Goal: Task Accomplishment & Management: Manage account settings

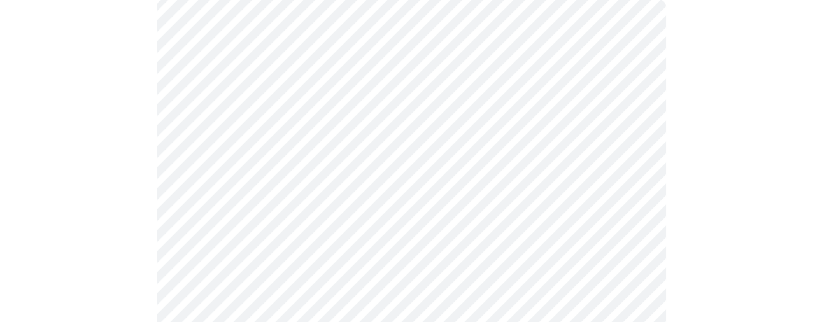
scroll to position [190, 0]
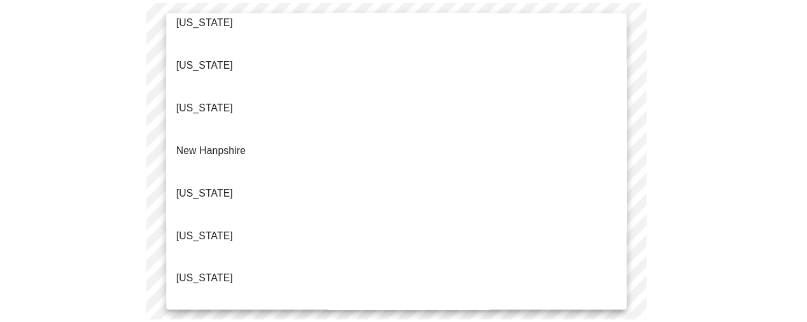
scroll to position [1077, 0]
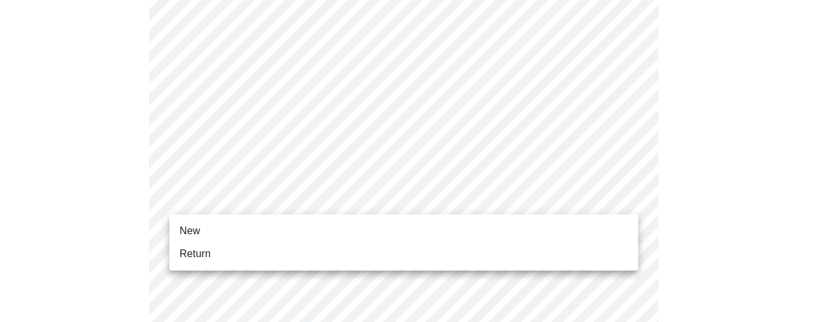
click at [205, 248] on span "Return" at bounding box center [195, 253] width 31 height 15
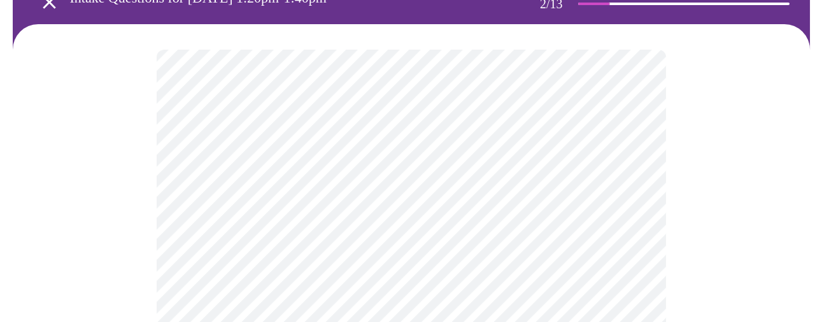
scroll to position [95, 0]
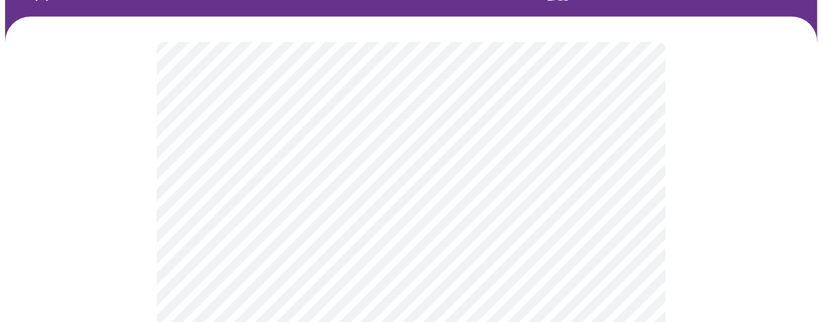
click at [526, 190] on body "MyMenopauseRx Appointments Messaging Labs 2 Uploads Medications Community Refer…" at bounding box center [411, 301] width 812 height 782
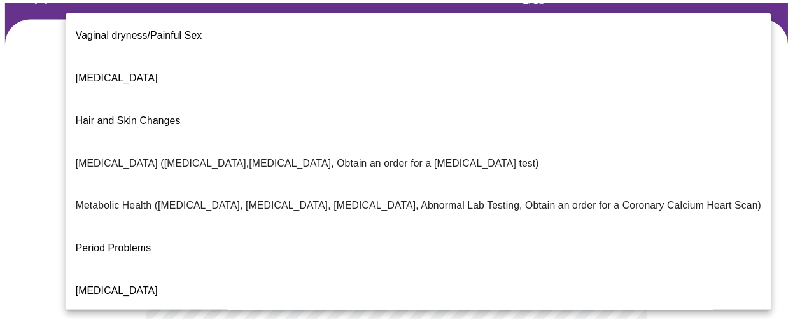
scroll to position [286, 0]
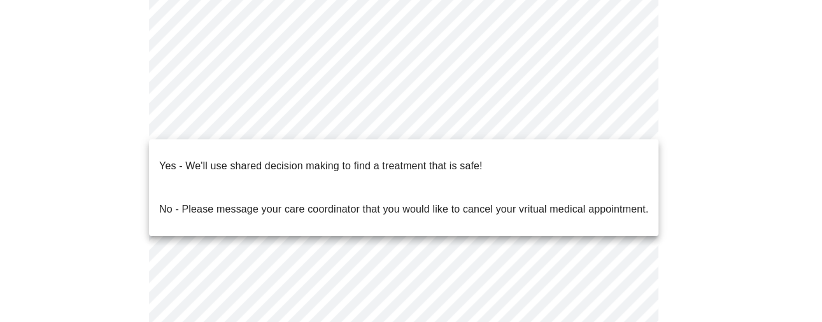
click at [223, 124] on body "MyMenopauseRx Appointments Messaging Labs 2 Uploads Medications Community Refer…" at bounding box center [411, 106] width 812 height 775
click at [209, 166] on span "Yes - We'll use shared decision making to find a treatment that is safe!" at bounding box center [320, 166] width 323 height 36
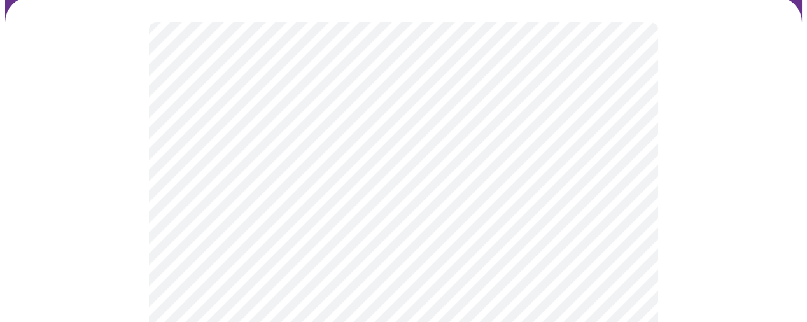
scroll to position [190, 0]
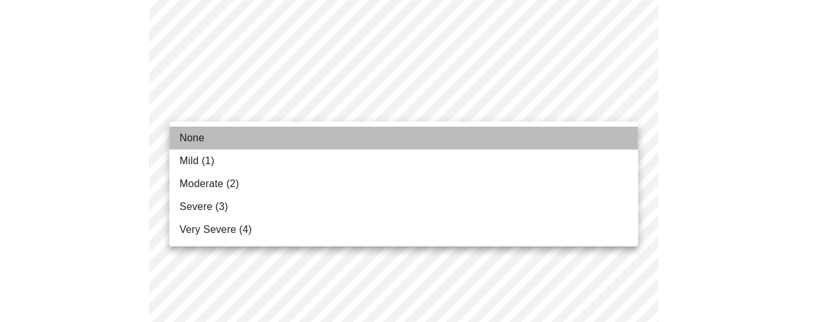
click at [369, 134] on li "None" at bounding box center [403, 138] width 469 height 23
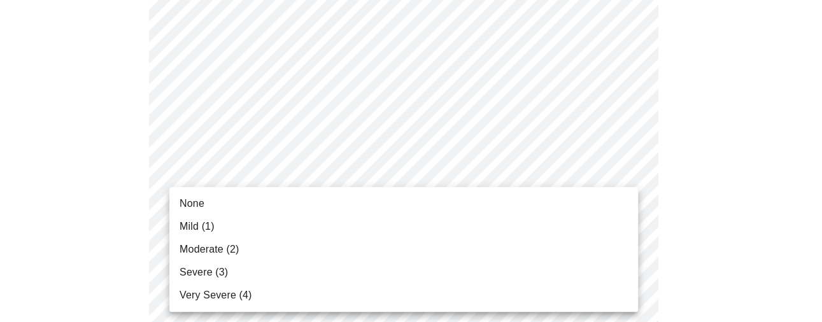
click at [305, 111] on div at bounding box center [411, 161] width 822 height 322
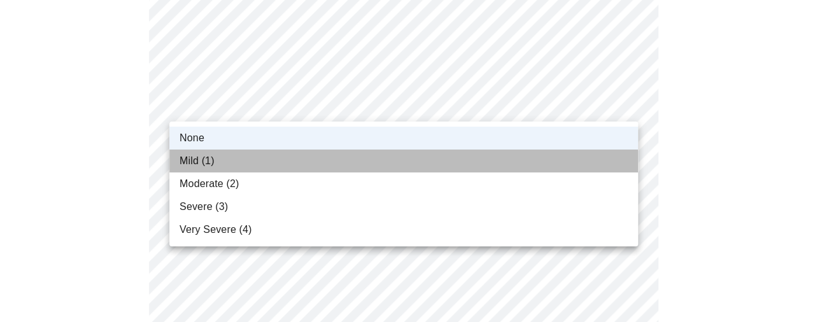
click at [267, 155] on li "Mild (1)" at bounding box center [403, 161] width 469 height 23
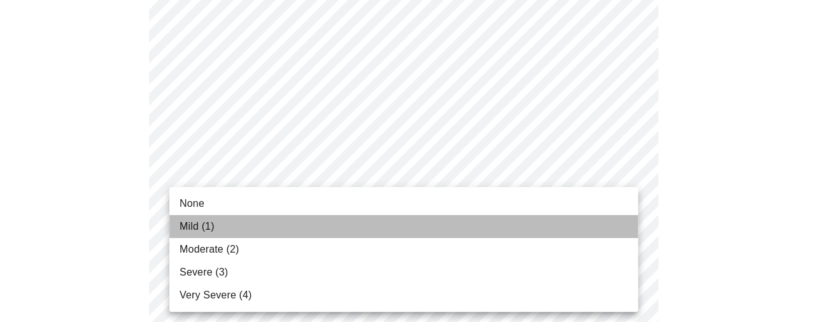
click at [249, 226] on li "Mild (1)" at bounding box center [403, 226] width 469 height 23
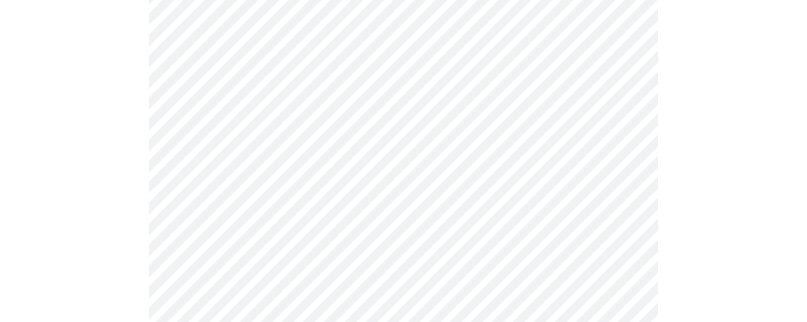
scroll to position [286, 0]
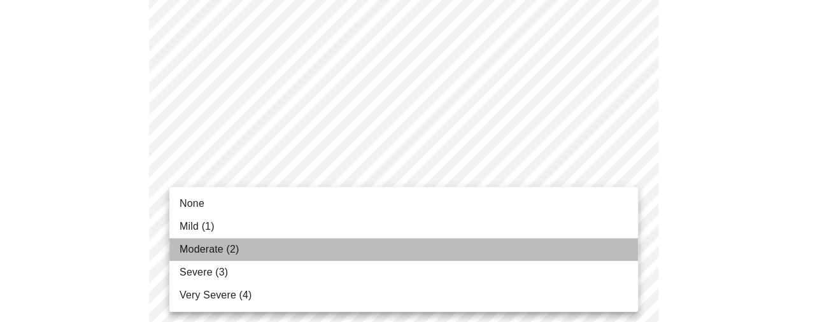
click at [249, 239] on li "Moderate (2)" at bounding box center [403, 249] width 469 height 23
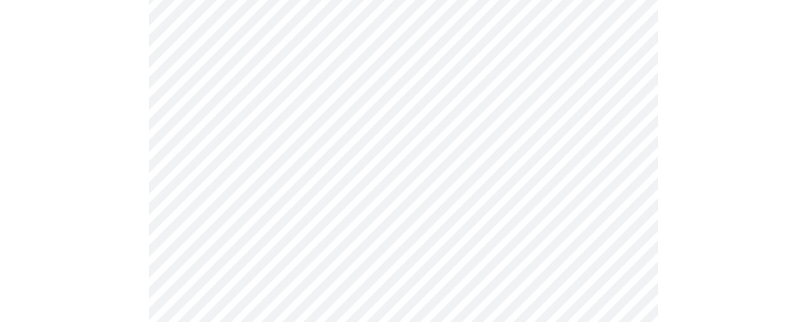
scroll to position [477, 0]
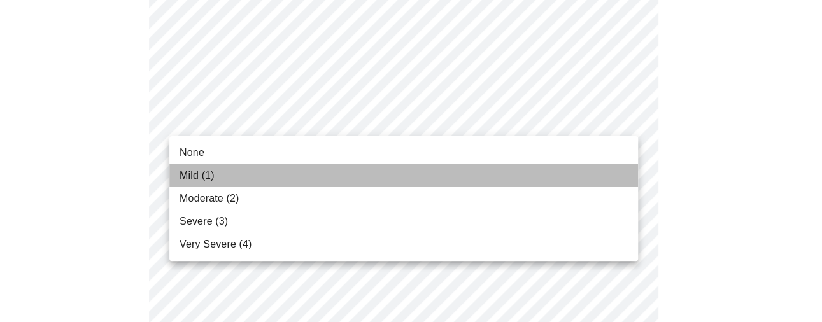
click at [254, 169] on li "Mild (1)" at bounding box center [403, 175] width 469 height 23
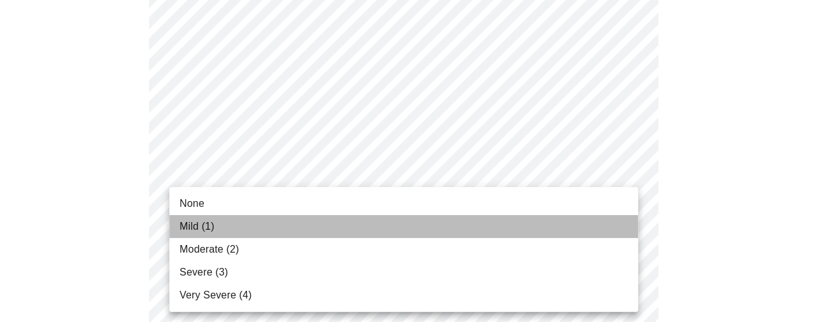
click at [251, 218] on li "Mild (1)" at bounding box center [403, 226] width 469 height 23
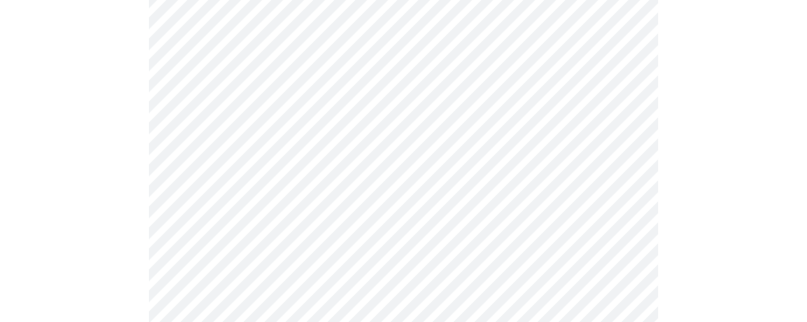
scroll to position [572, 0]
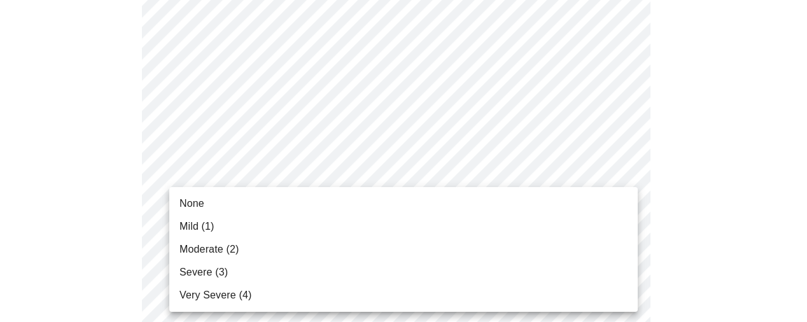
click at [255, 187] on body "MyMenopauseRx Appointments Messaging Labs 2 Uploads Medications Community Refer…" at bounding box center [403, 244] width 797 height 1622
click at [248, 220] on li "Mild (1)" at bounding box center [403, 226] width 469 height 23
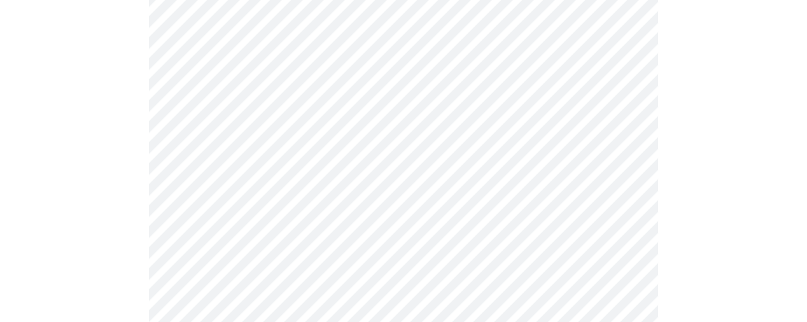
scroll to position [668, 0]
click at [256, 190] on body "MyMenopauseRx Appointments Messaging Labs 2 Uploads Medications Community Refer…" at bounding box center [403, 139] width 797 height 1604
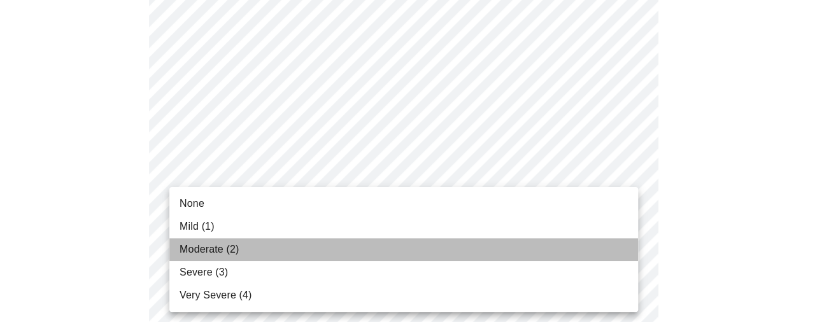
click at [235, 242] on span "Moderate (2)" at bounding box center [209, 249] width 59 height 15
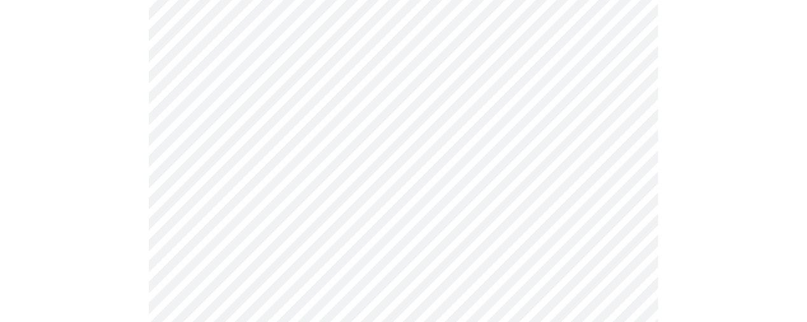
scroll to position [763, 0]
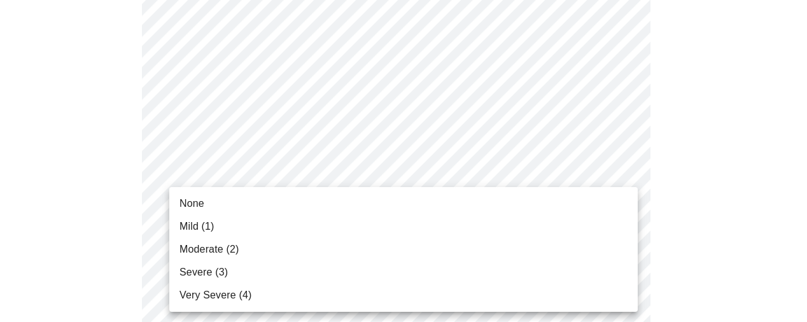
click at [255, 202] on body "MyMenopauseRx Appointments Messaging Labs 2 Uploads Medications Community Refer…" at bounding box center [403, 35] width 797 height 1586
click at [241, 227] on li "Mild (1)" at bounding box center [403, 226] width 469 height 23
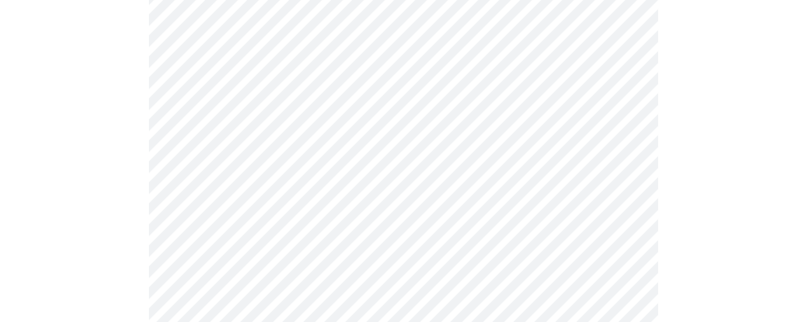
scroll to position [859, 0]
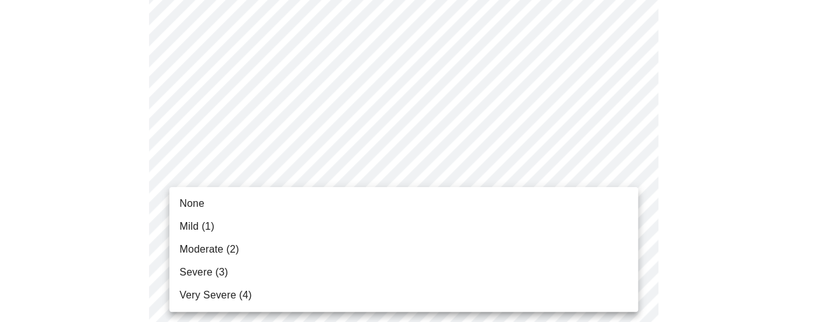
click at [243, 203] on li "None" at bounding box center [403, 203] width 469 height 23
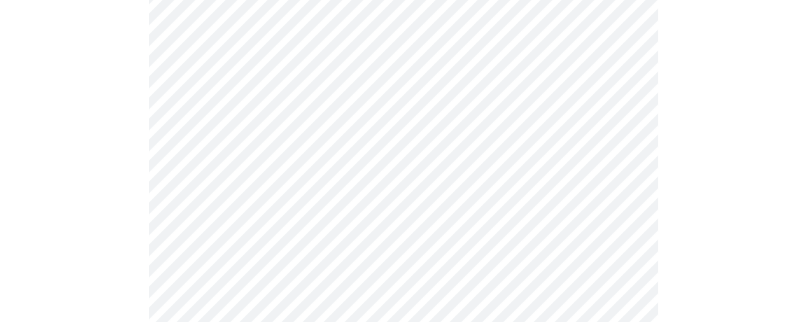
scroll to position [954, 0]
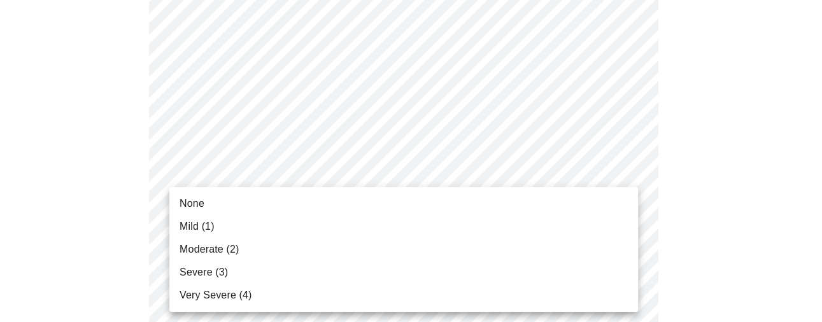
click at [240, 206] on li "None" at bounding box center [403, 203] width 469 height 23
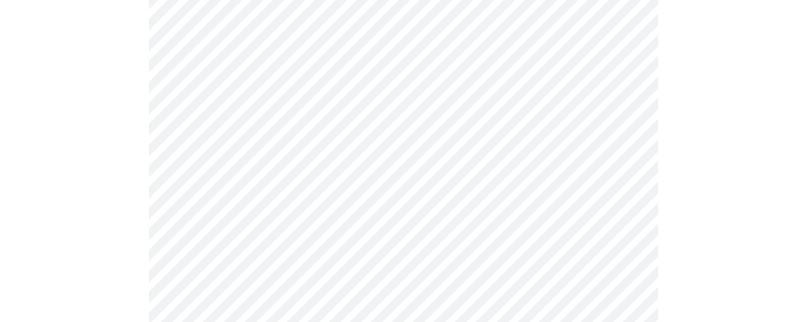
scroll to position [1145, 0]
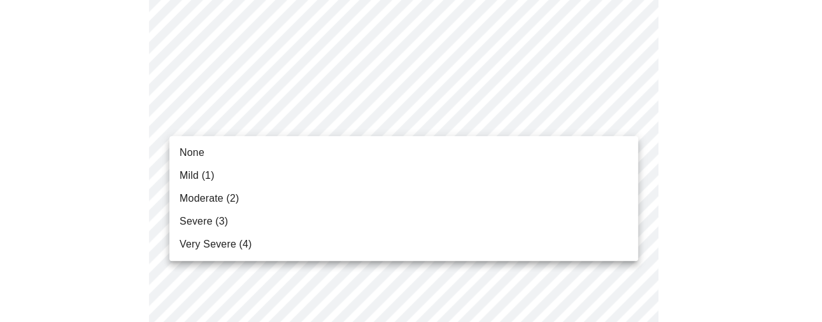
click at [227, 161] on li "None" at bounding box center [403, 152] width 469 height 23
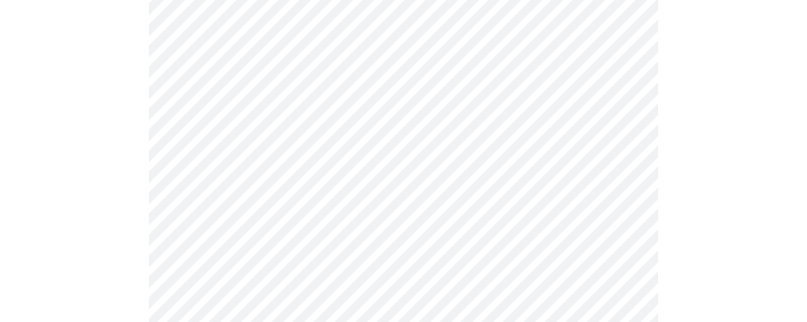
scroll to position [572, 0]
click at [329, 173] on body "MyMenopauseRx Appointments Messaging Labs 2 Uploads Medications Community Refer…" at bounding box center [411, 44] width 812 height 1222
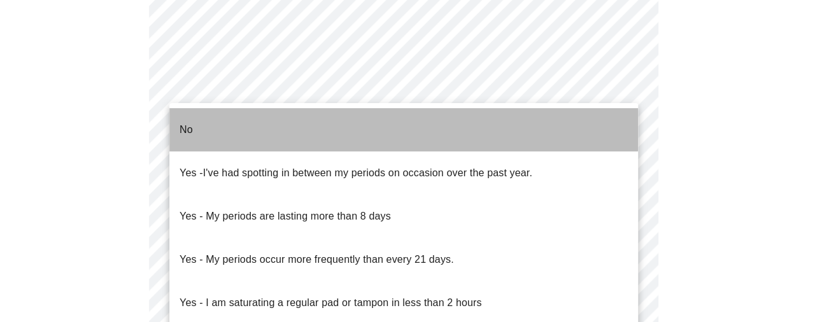
click at [178, 113] on li "No" at bounding box center [403, 129] width 469 height 43
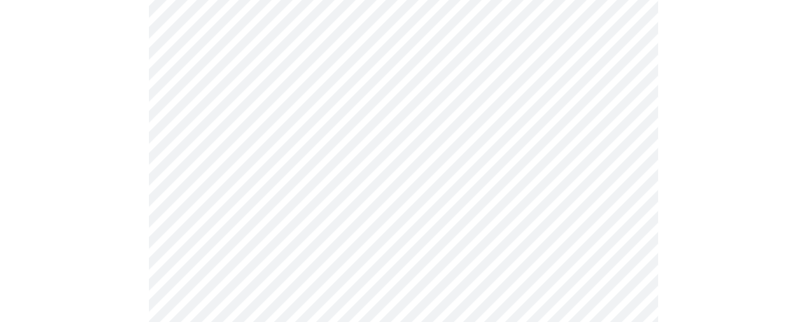
click at [223, 261] on body "MyMenopauseRx Appointments Messaging Labs 2 Uploads Medications Community Refer…" at bounding box center [403, 40] width 797 height 1214
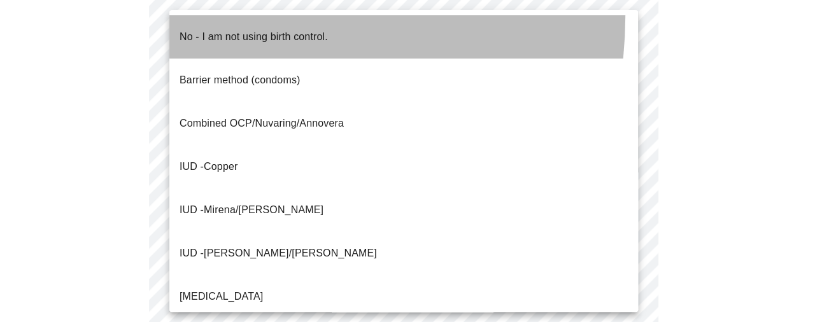
click at [195, 15] on li "No - I am not using birth control." at bounding box center [403, 36] width 469 height 43
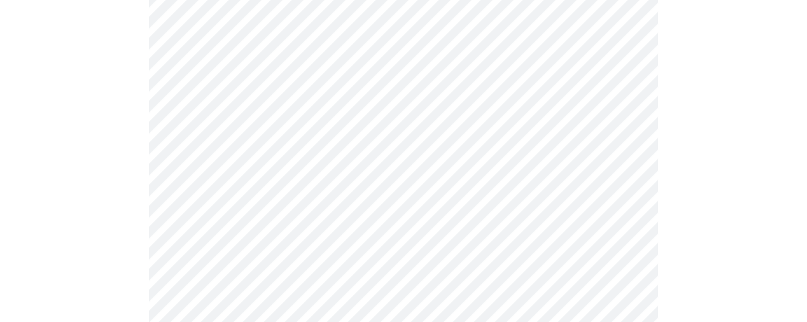
scroll to position [763, 0]
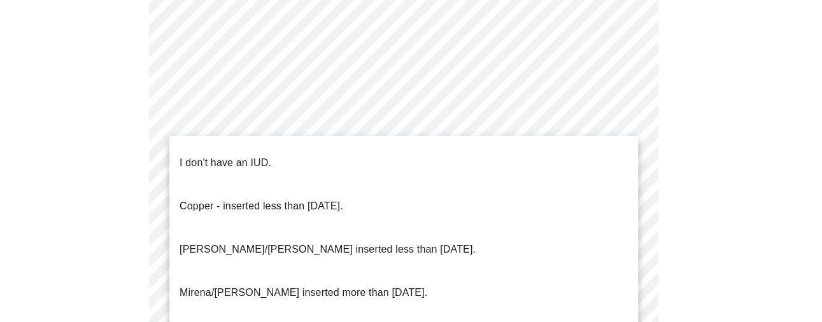
click at [207, 155] on p "I don't have an IUD." at bounding box center [226, 162] width 92 height 15
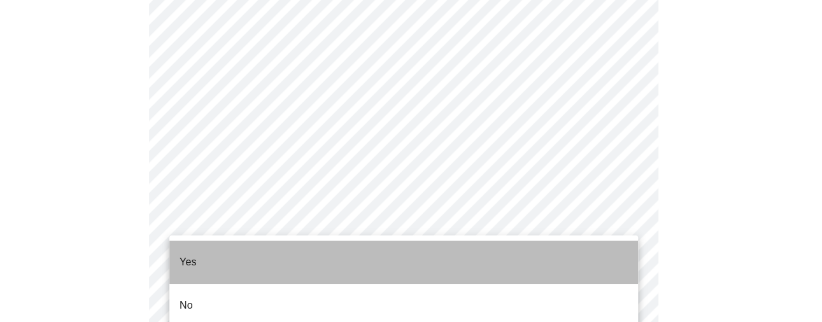
click at [210, 255] on li "Yes" at bounding box center [403, 262] width 469 height 43
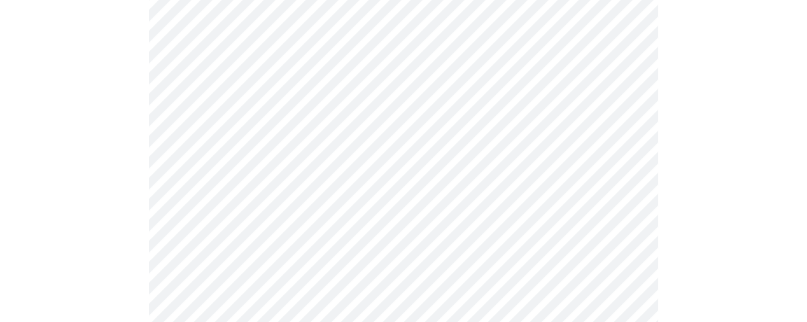
scroll to position [190, 0]
click at [292, 167] on body "MyMenopauseRx Appointments Messaging Labs 2 Uploads Medications Community Refer…" at bounding box center [403, 294] width 797 height 959
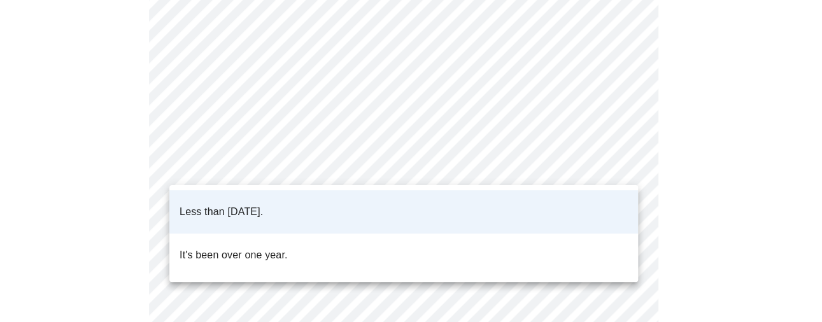
click at [255, 248] on p "It's been over one year." at bounding box center [234, 255] width 108 height 15
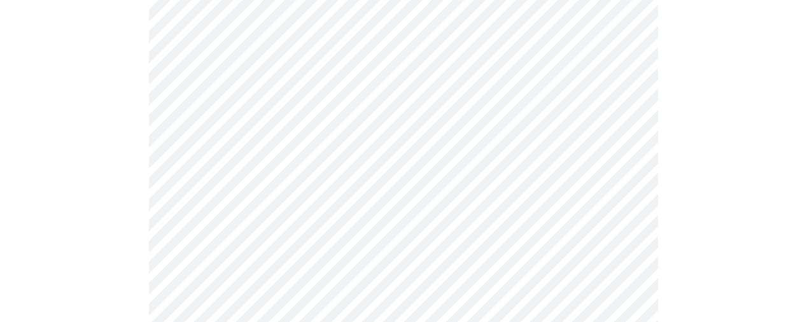
click at [263, 275] on body "MyMenopauseRx Appointments Messaging Labs 2 Uploads Medications Community Refer…" at bounding box center [403, 294] width 797 height 959
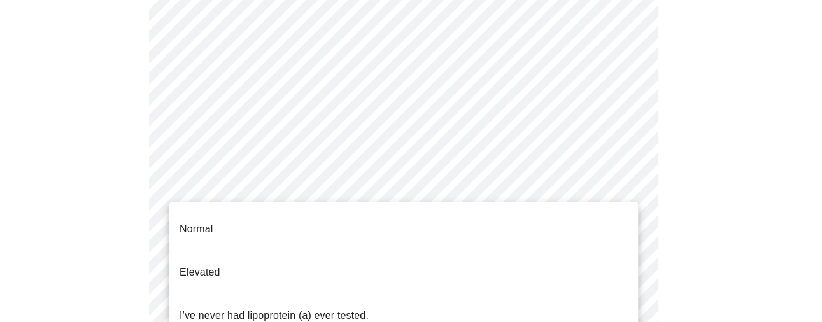
click at [229, 308] on p "I've never had lipoprotein (a) ever tested." at bounding box center [274, 315] width 189 height 15
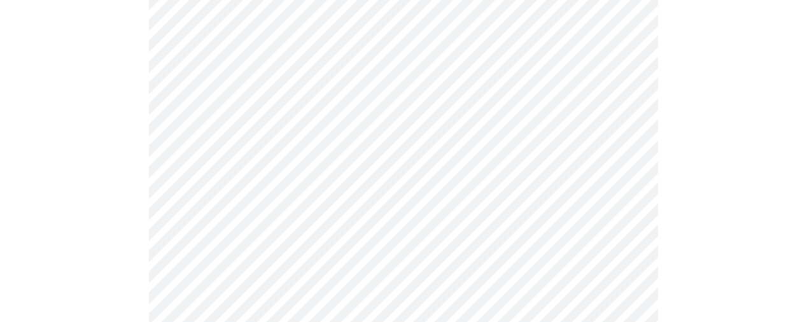
scroll to position [381, 0]
click at [117, 201] on div at bounding box center [403, 152] width 797 height 845
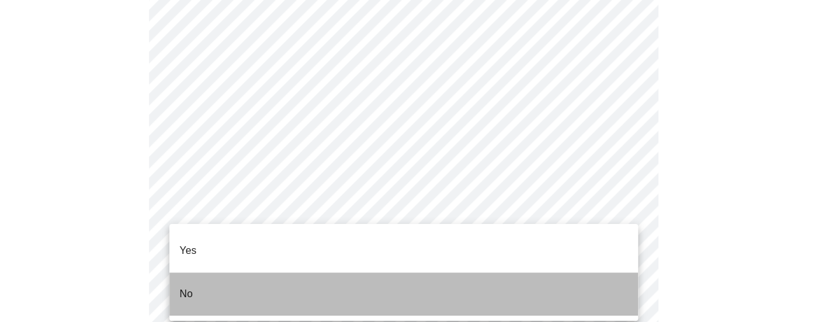
click at [234, 272] on li "No" at bounding box center [403, 293] width 469 height 43
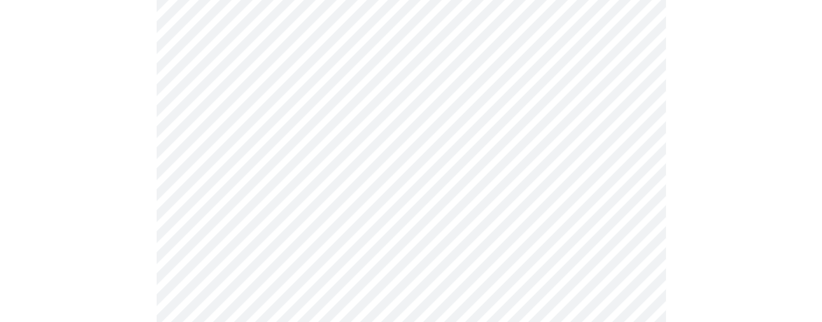
scroll to position [95, 0]
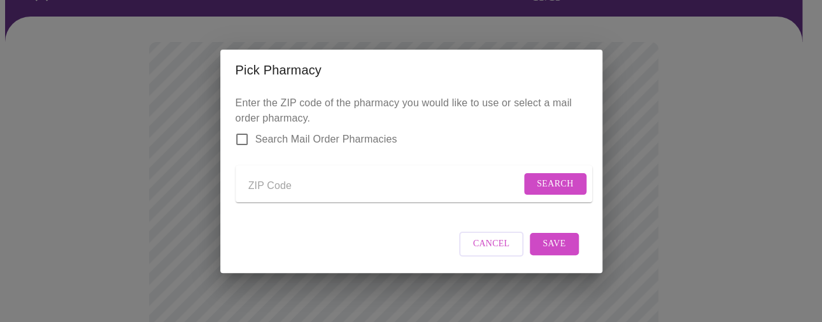
click at [264, 177] on input "Send a message to your care team" at bounding box center [384, 186] width 272 height 20
type input "44236"
click at [548, 176] on span "Search" at bounding box center [555, 184] width 37 height 16
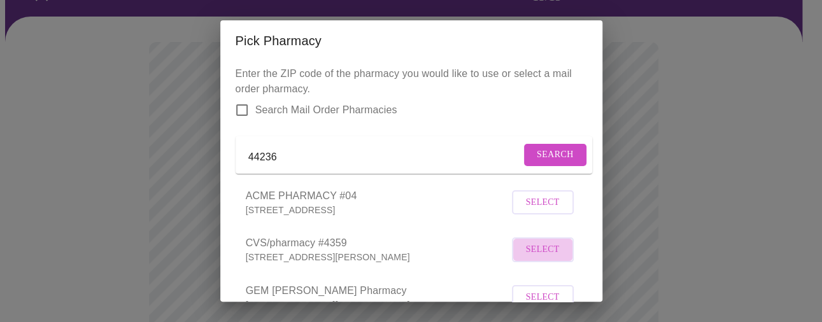
click at [530, 258] on span "Select" at bounding box center [543, 250] width 34 height 16
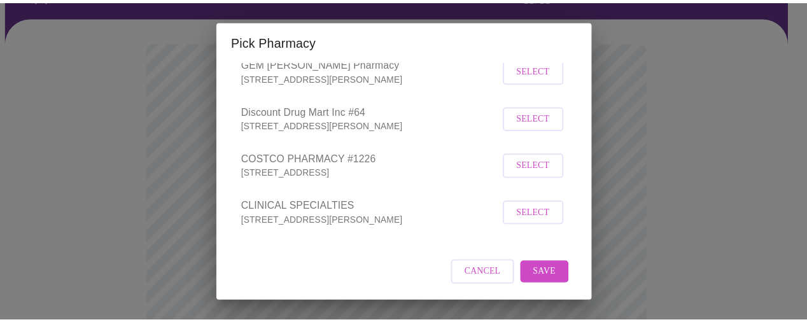
scroll to position [242, 0]
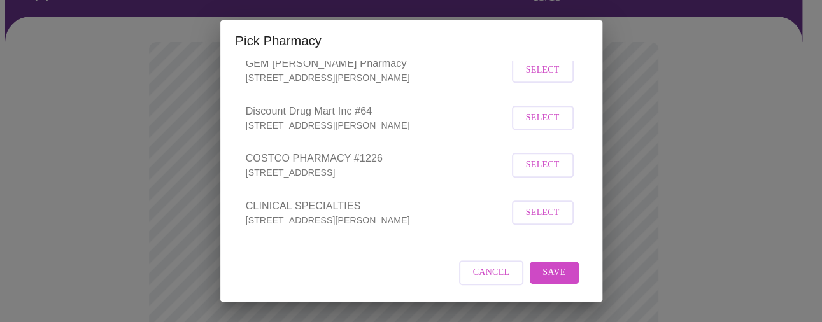
click at [542, 271] on span "Save" at bounding box center [553, 273] width 23 height 16
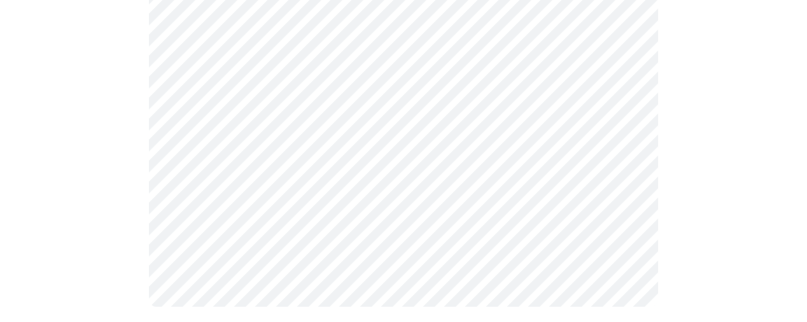
scroll to position [863, 0]
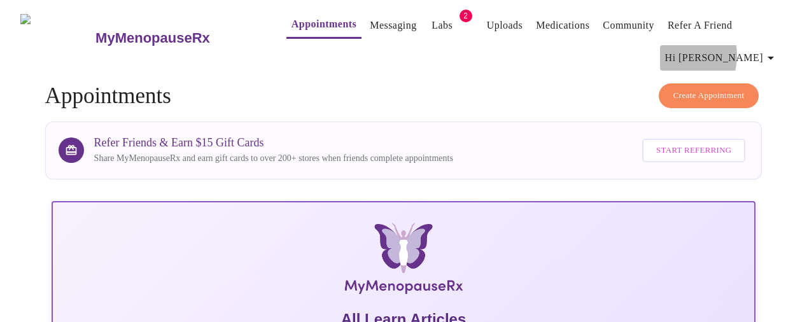
click at [726, 50] on span "Hi [PERSON_NAME]" at bounding box center [721, 58] width 113 height 18
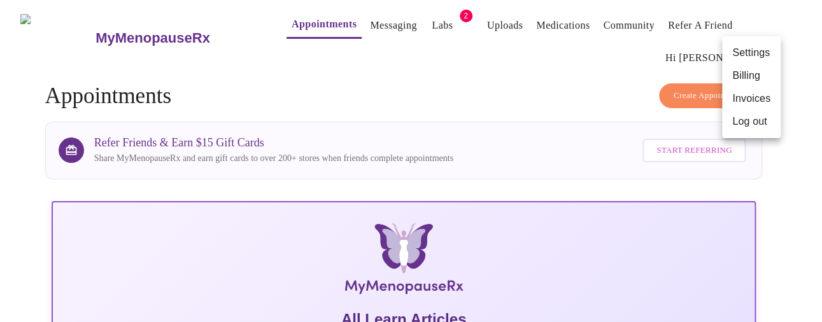
click at [743, 55] on li "Settings" at bounding box center [751, 52] width 59 height 23
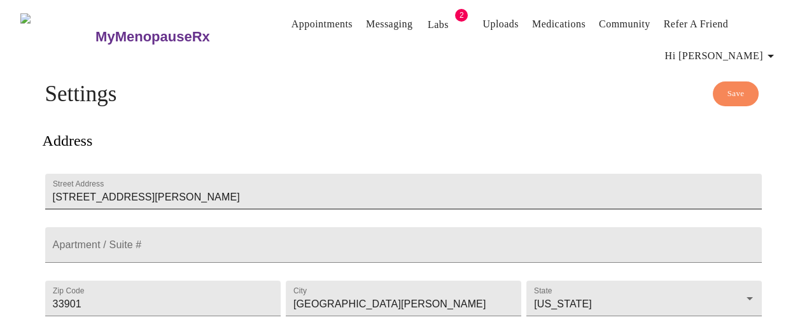
click at [216, 174] on input "[STREET_ADDRESS][PERSON_NAME]" at bounding box center [404, 192] width 718 height 36
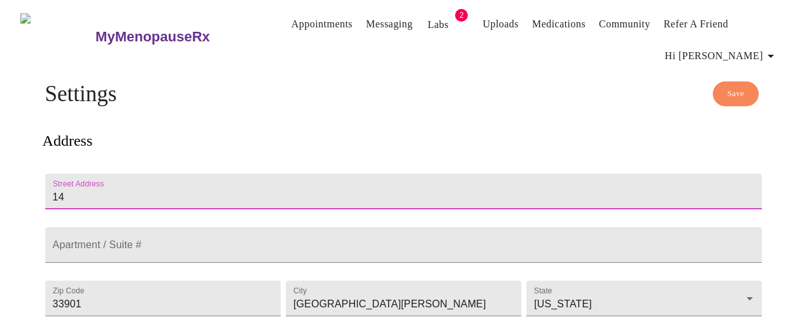
type input "1"
type input "[STREET_ADDRESS]"
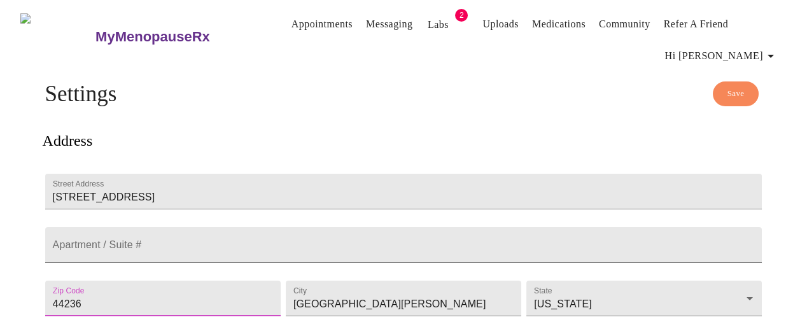
type input "44236"
click at [409, 316] on form "City [GEOGRAPHIC_DATA][PERSON_NAME]" at bounding box center [404, 298] width 236 height 48
click at [409, 303] on input "[GEOGRAPHIC_DATA][PERSON_NAME]" at bounding box center [404, 299] width 236 height 36
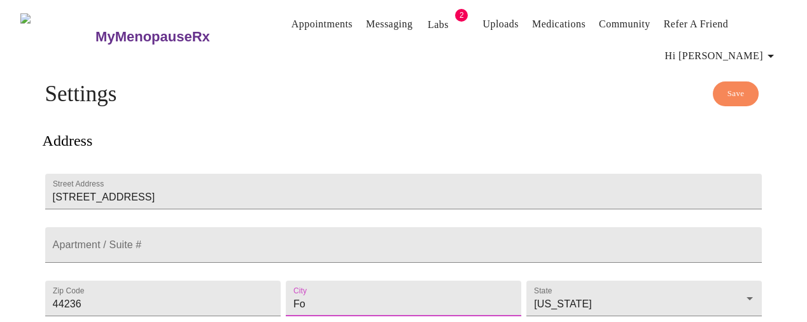
type input "F"
type input "[PERSON_NAME]"
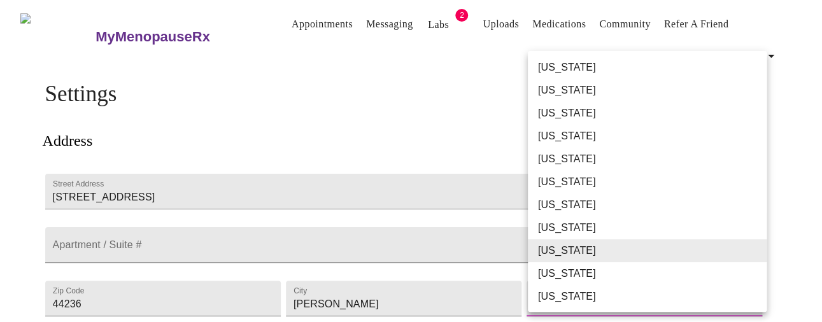
drag, startPoint x: 574, startPoint y: 296, endPoint x: 565, endPoint y: 298, distance: 9.7
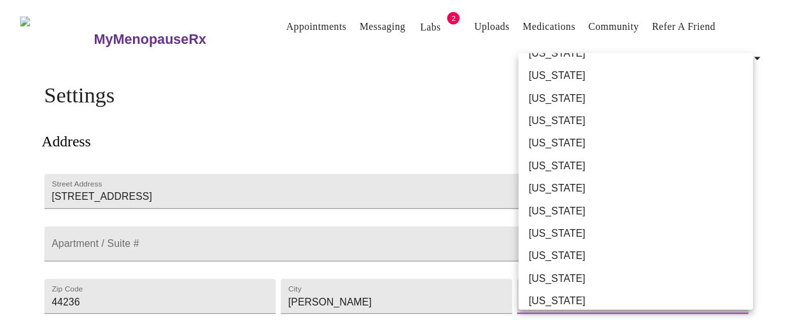
scroll to position [668, 0]
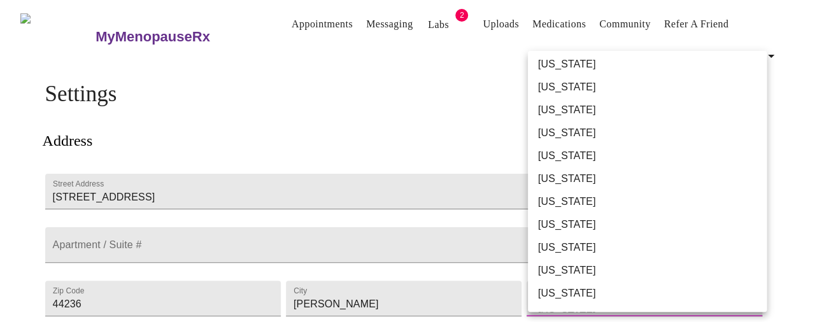
click at [561, 178] on li "[US_STATE]" at bounding box center [654, 178] width 253 height 23
type input "[US_STATE]"
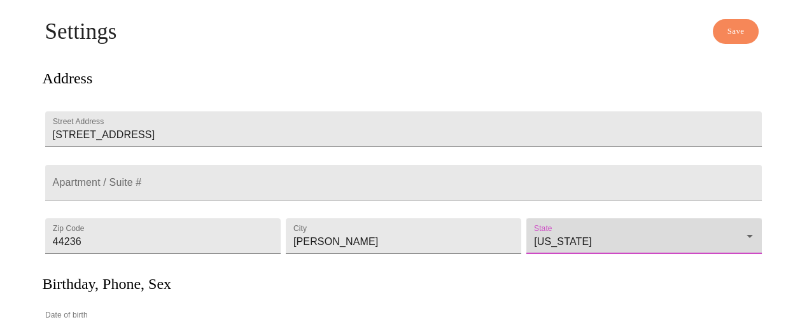
scroll to position [20, 0]
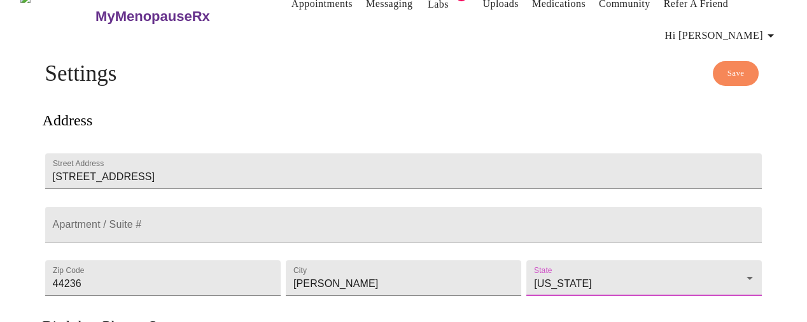
click at [730, 72] on span "Save" at bounding box center [736, 73] width 17 height 15
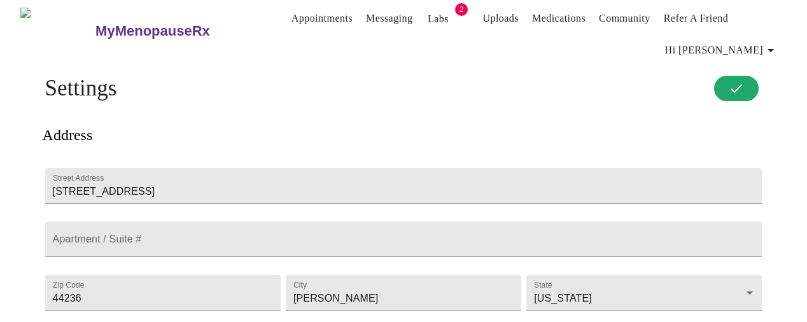
scroll to position [0, 0]
